Goal: Navigation & Orientation: Find specific page/section

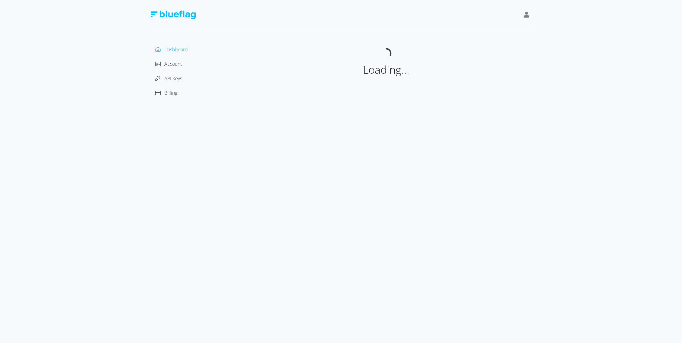
click at [178, 74] on div "API Keys" at bounding box center [193, 79] width 81 height 10
click at [177, 78] on span "API Keys" at bounding box center [173, 78] width 18 height 7
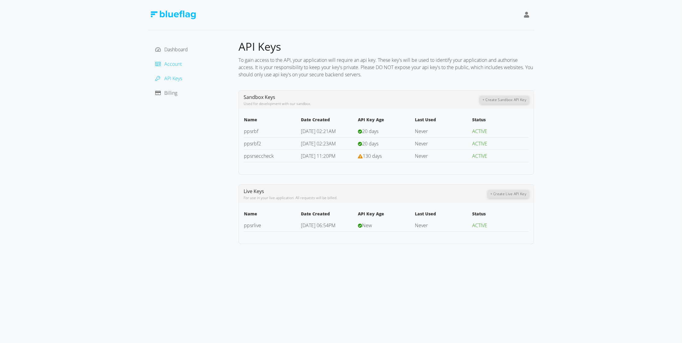
click at [159, 62] on icon at bounding box center [157, 63] width 5 height 5
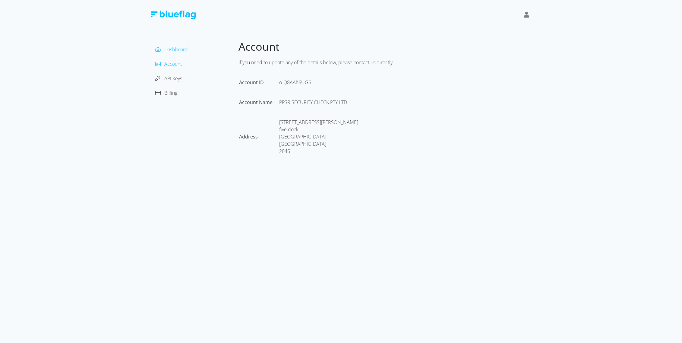
click at [168, 49] on span "Dashboard" at bounding box center [176, 49] width 24 height 7
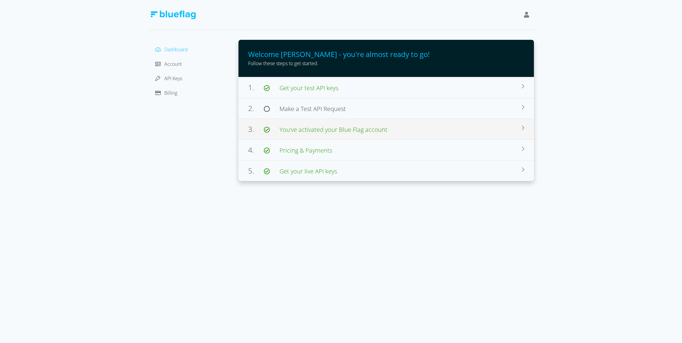
click at [295, 131] on span "You’ve activated your Blue Flag account" at bounding box center [333, 129] width 108 height 8
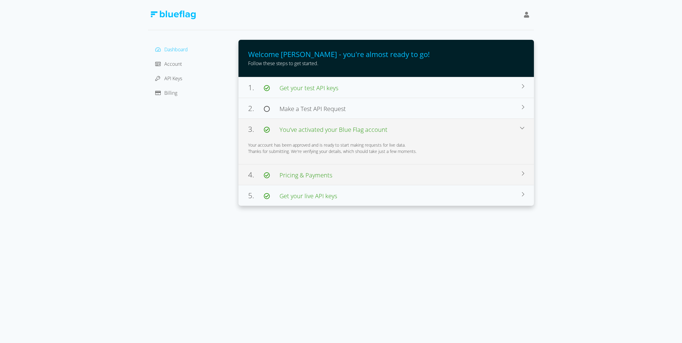
click at [298, 174] on span "Pricing & Payments" at bounding box center [305, 175] width 53 height 8
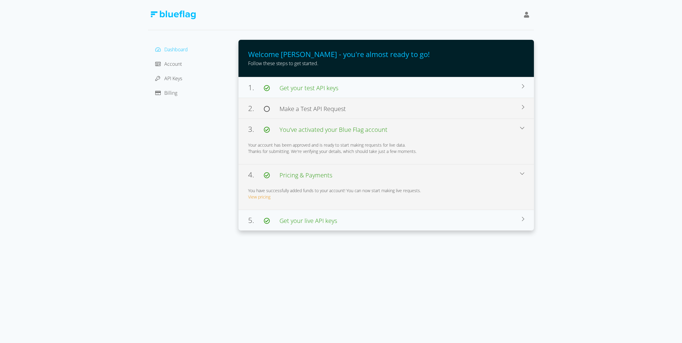
click at [305, 111] on span "Make a Test API Request" at bounding box center [312, 109] width 66 height 8
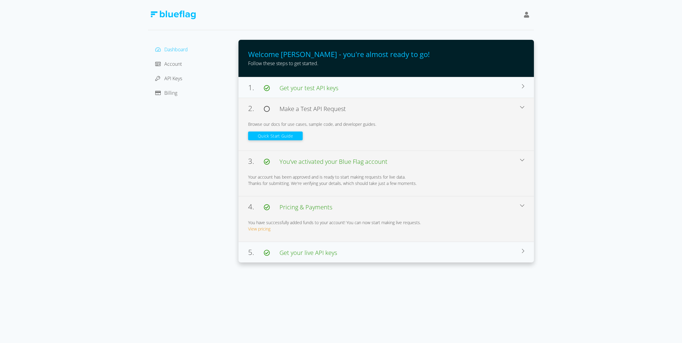
click at [288, 133] on button "Quick Start Guide" at bounding box center [275, 135] width 55 height 9
